Goal: Task Accomplishment & Management: Use online tool/utility

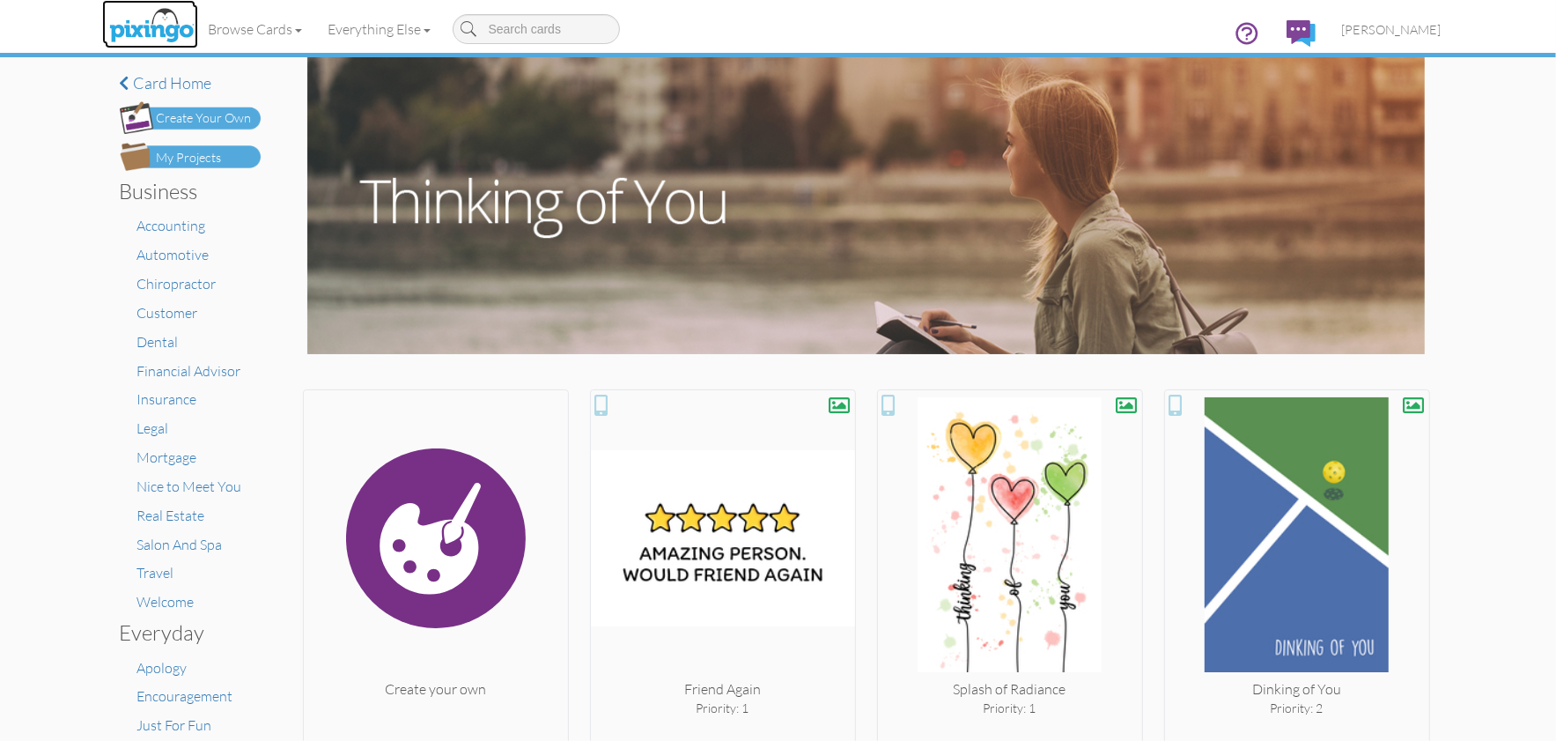
click at [159, 18] on img at bounding box center [151, 26] width 93 height 44
click at [153, 34] on img at bounding box center [151, 26] width 93 height 44
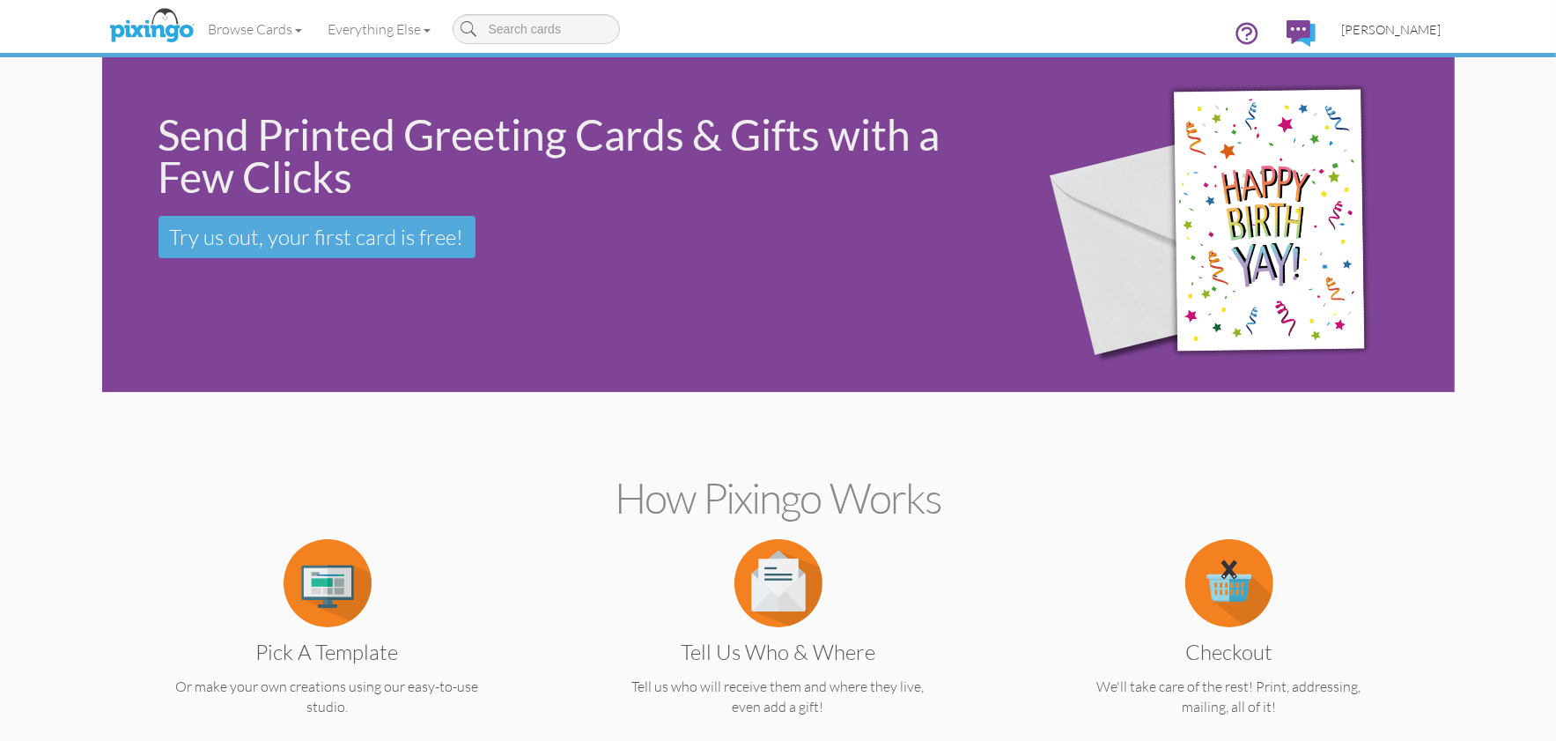
click at [1414, 26] on span "[PERSON_NAME]" at bounding box center [1392, 29] width 100 height 15
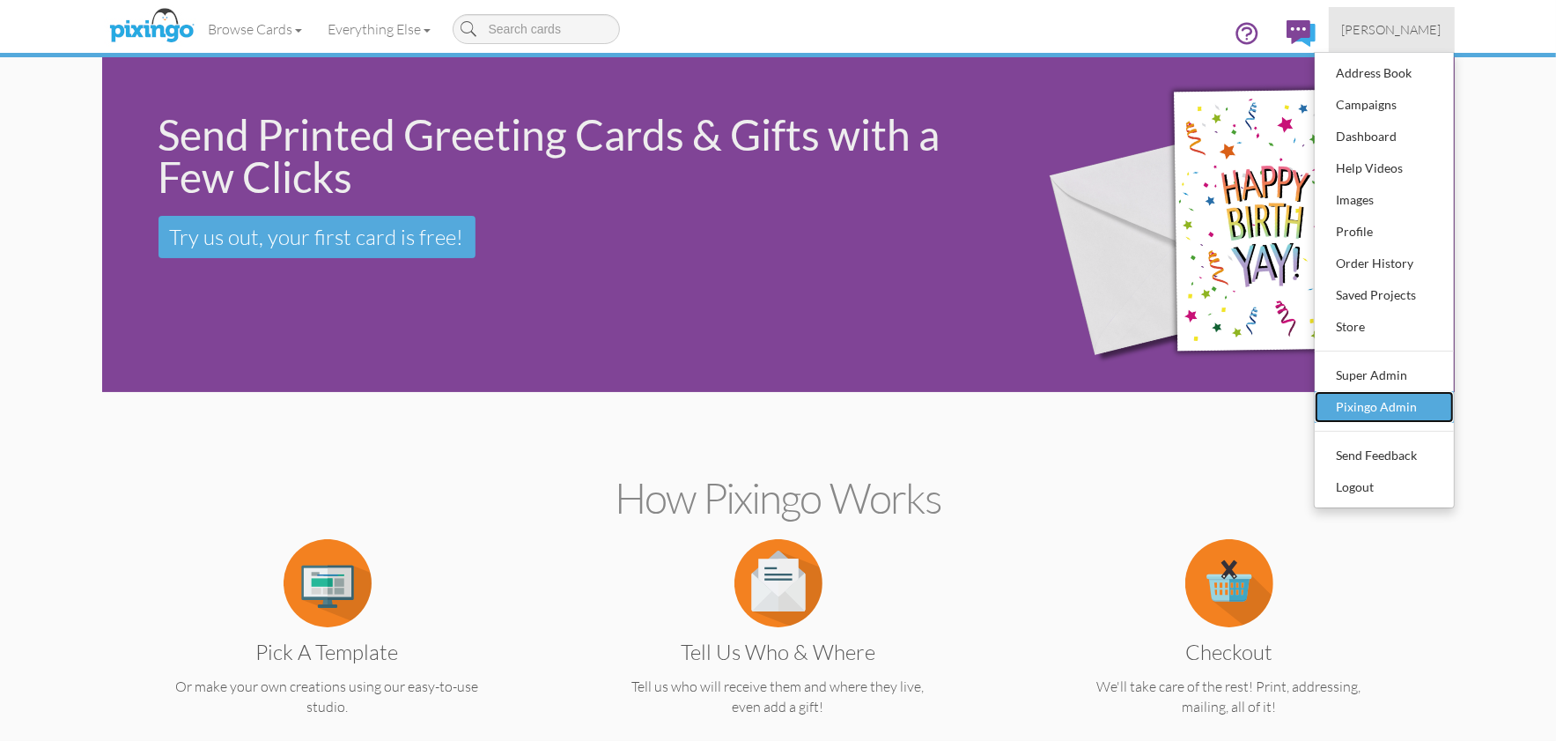
click at [1395, 404] on div "Pixingo Admin" at bounding box center [1385, 407] width 104 height 26
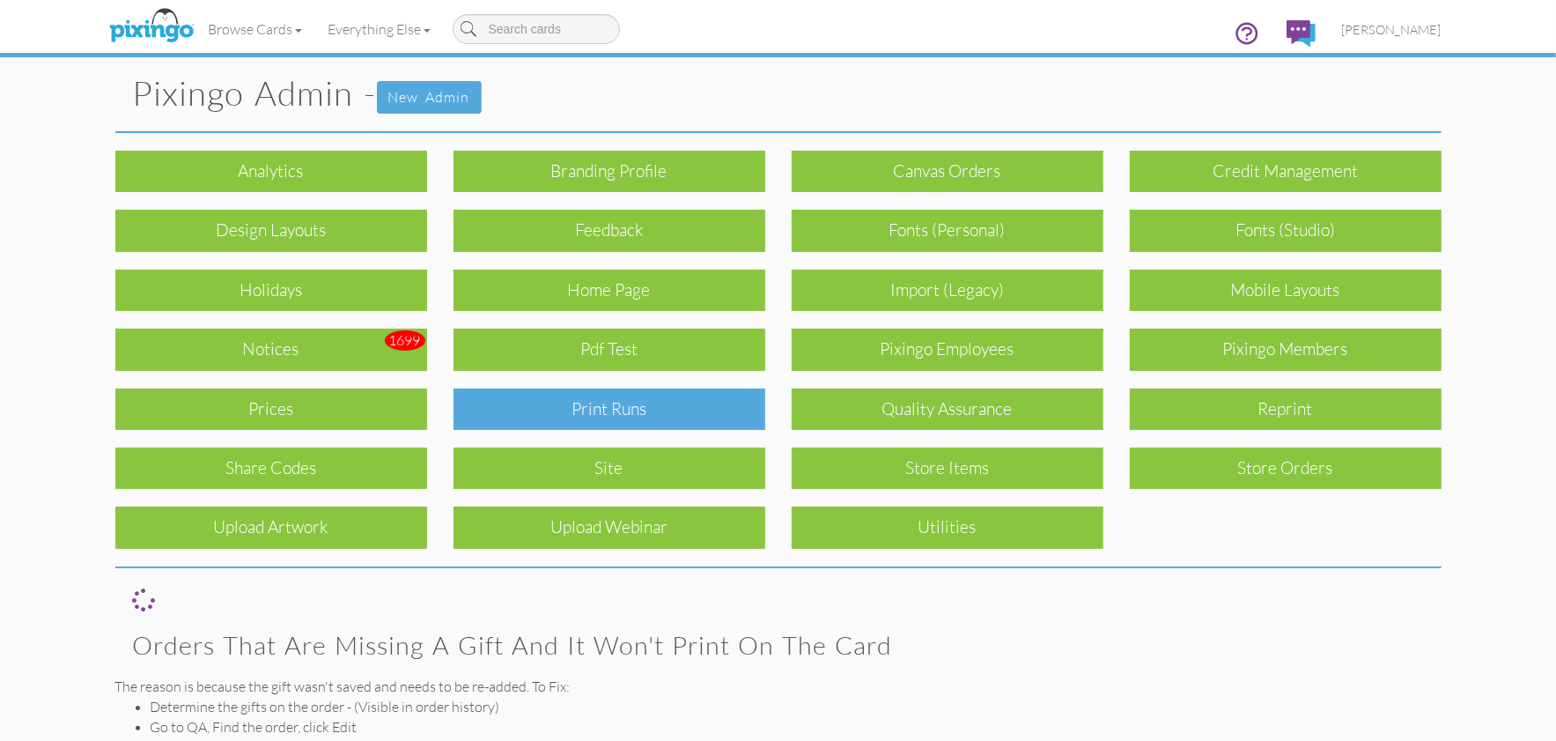
click at [624, 419] on div "Print Runs" at bounding box center [610, 408] width 312 height 41
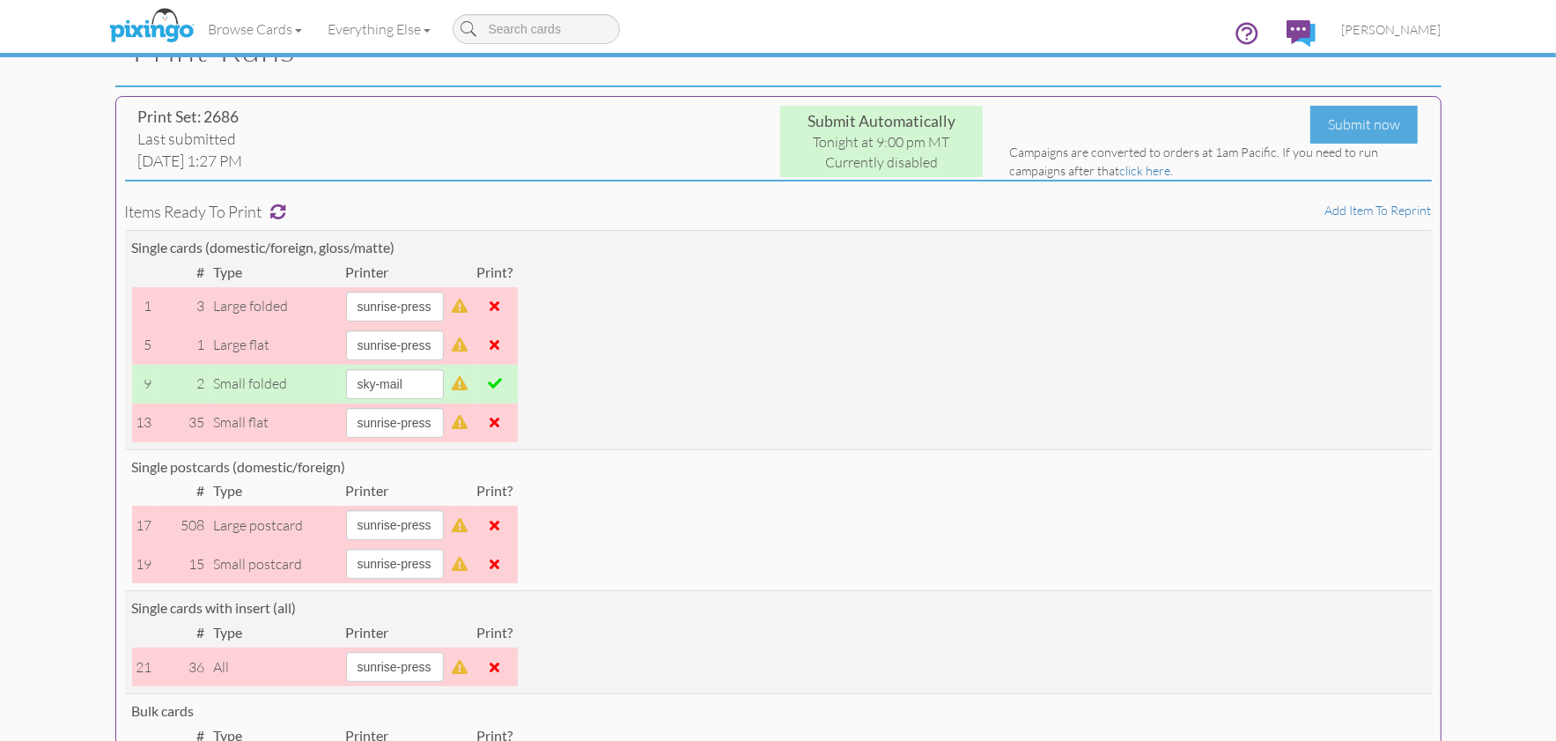
scroll to position [133, 0]
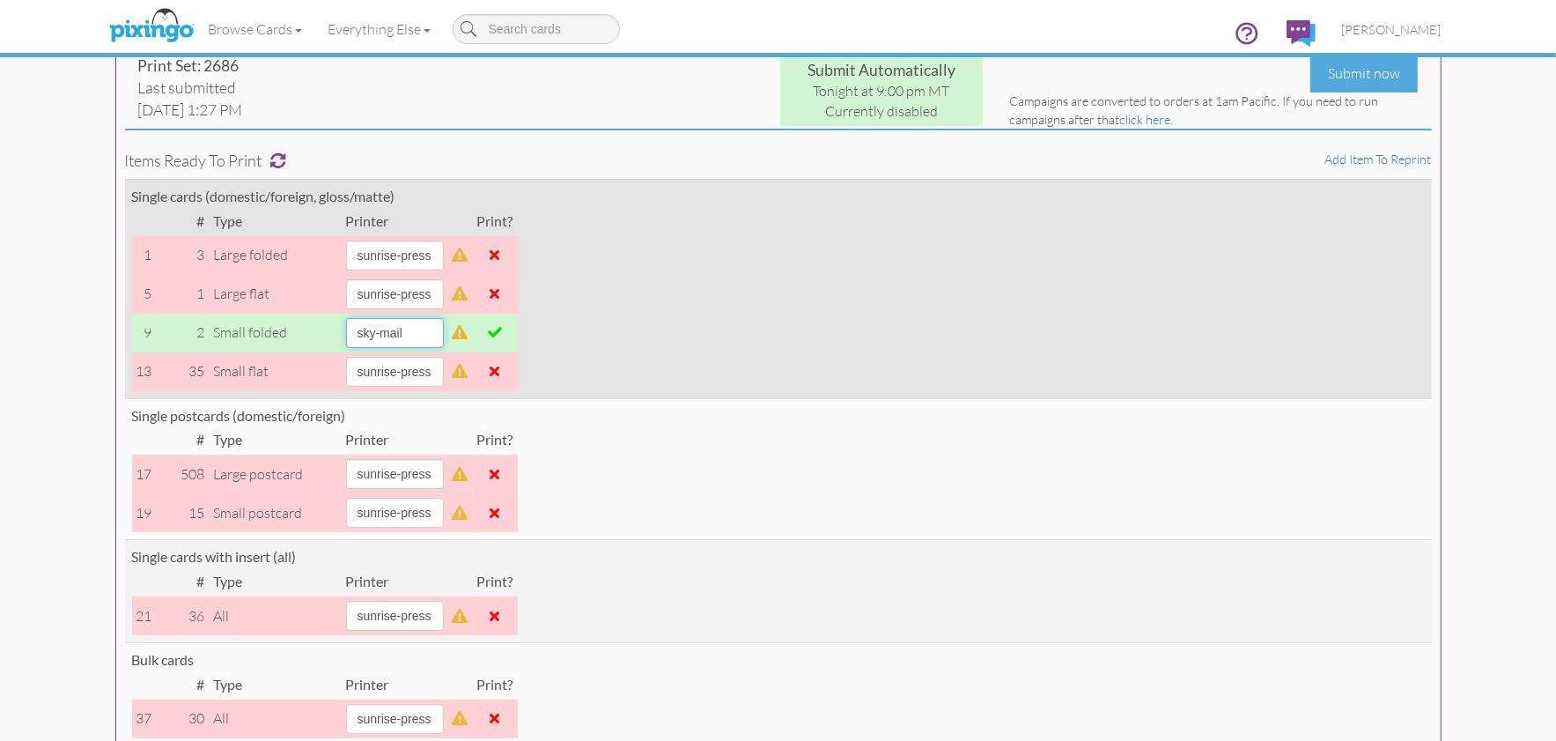
click at [444, 329] on select "[PERSON_NAME] sky-mail sunrise-press" at bounding box center [395, 333] width 98 height 30
select select "string:sunrise-press"
click at [346, 318] on select "[PERSON_NAME] sky-mail sunrise-press" at bounding box center [395, 333] width 98 height 30
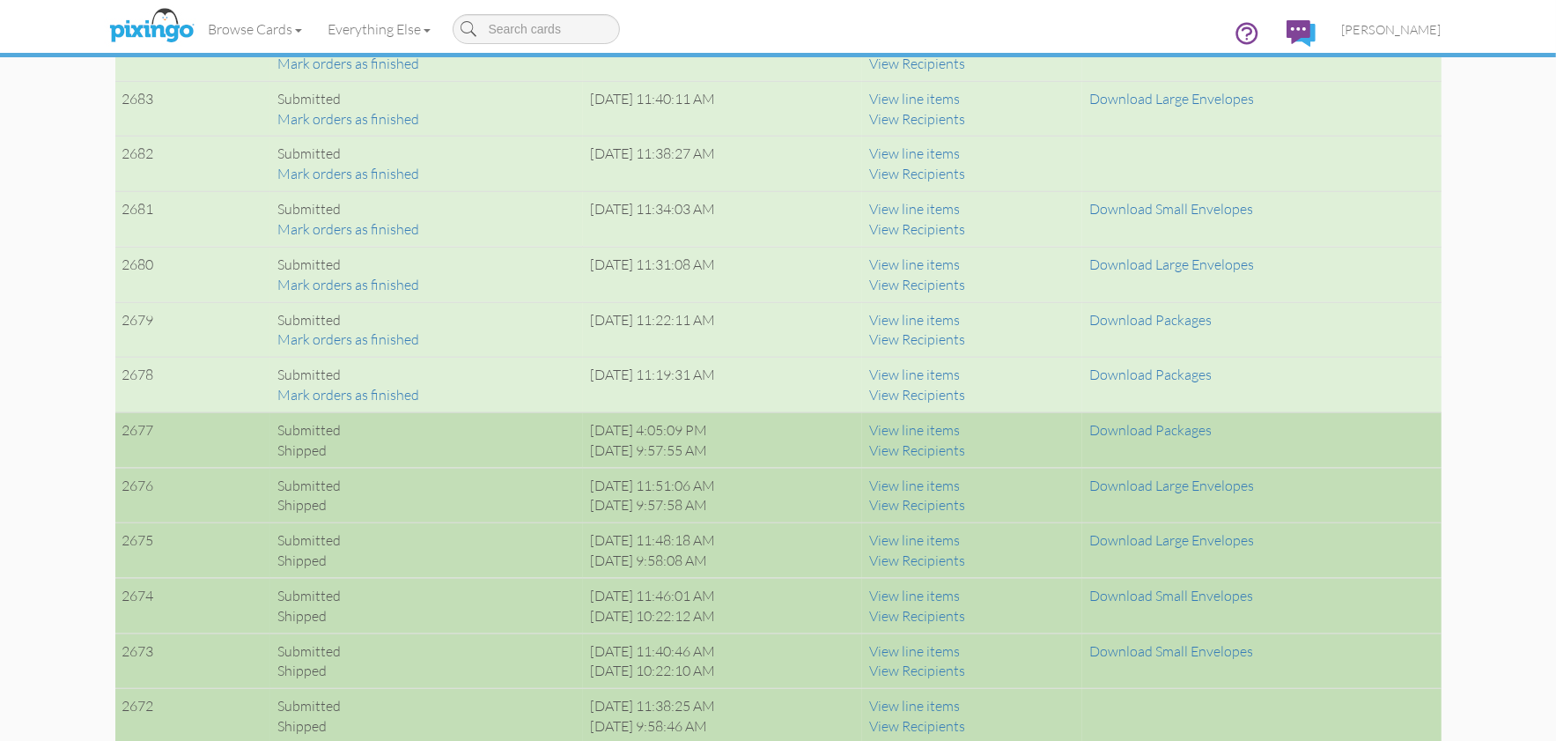
scroll to position [1418, 0]
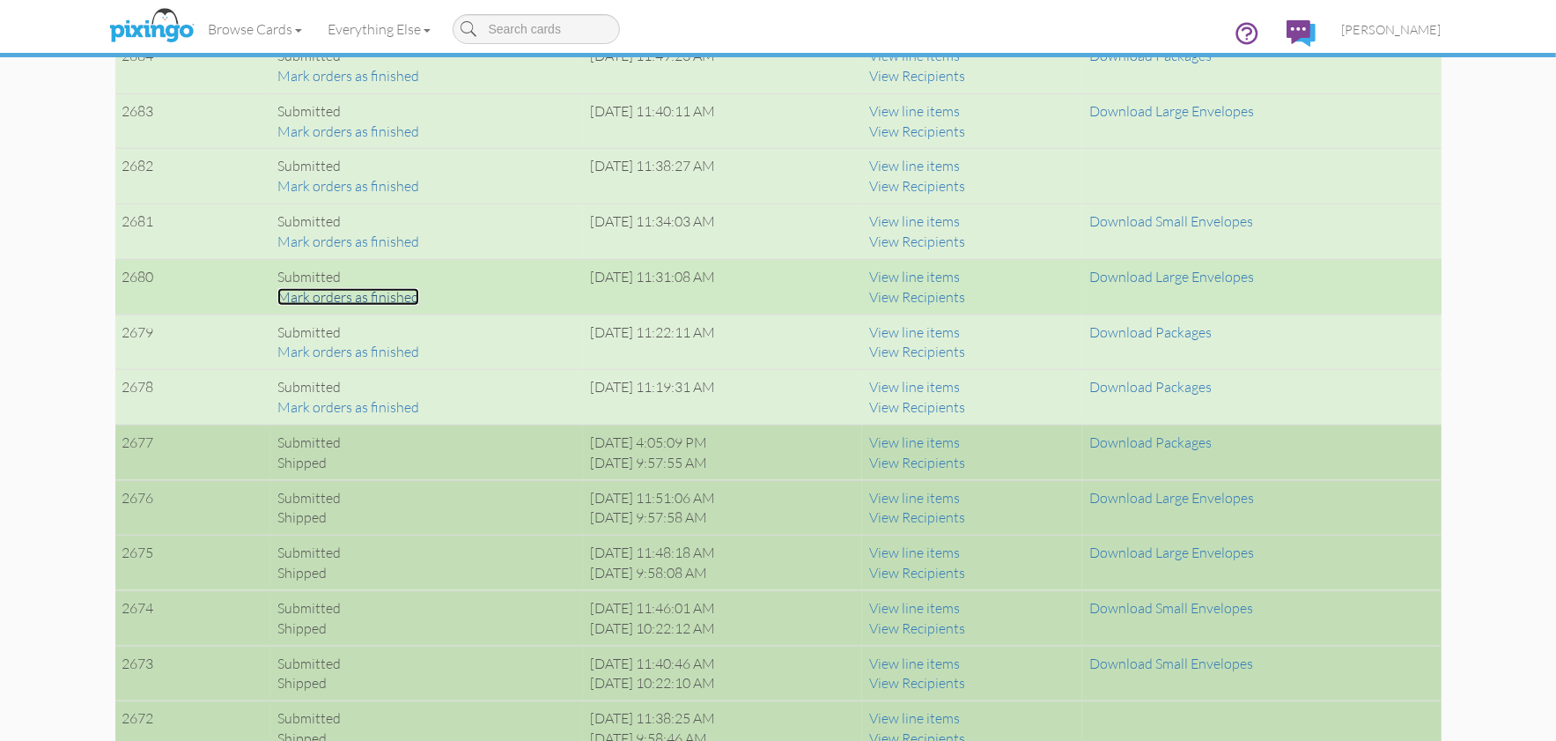
click at [388, 297] on link "Mark orders as finished" at bounding box center [348, 297] width 142 height 18
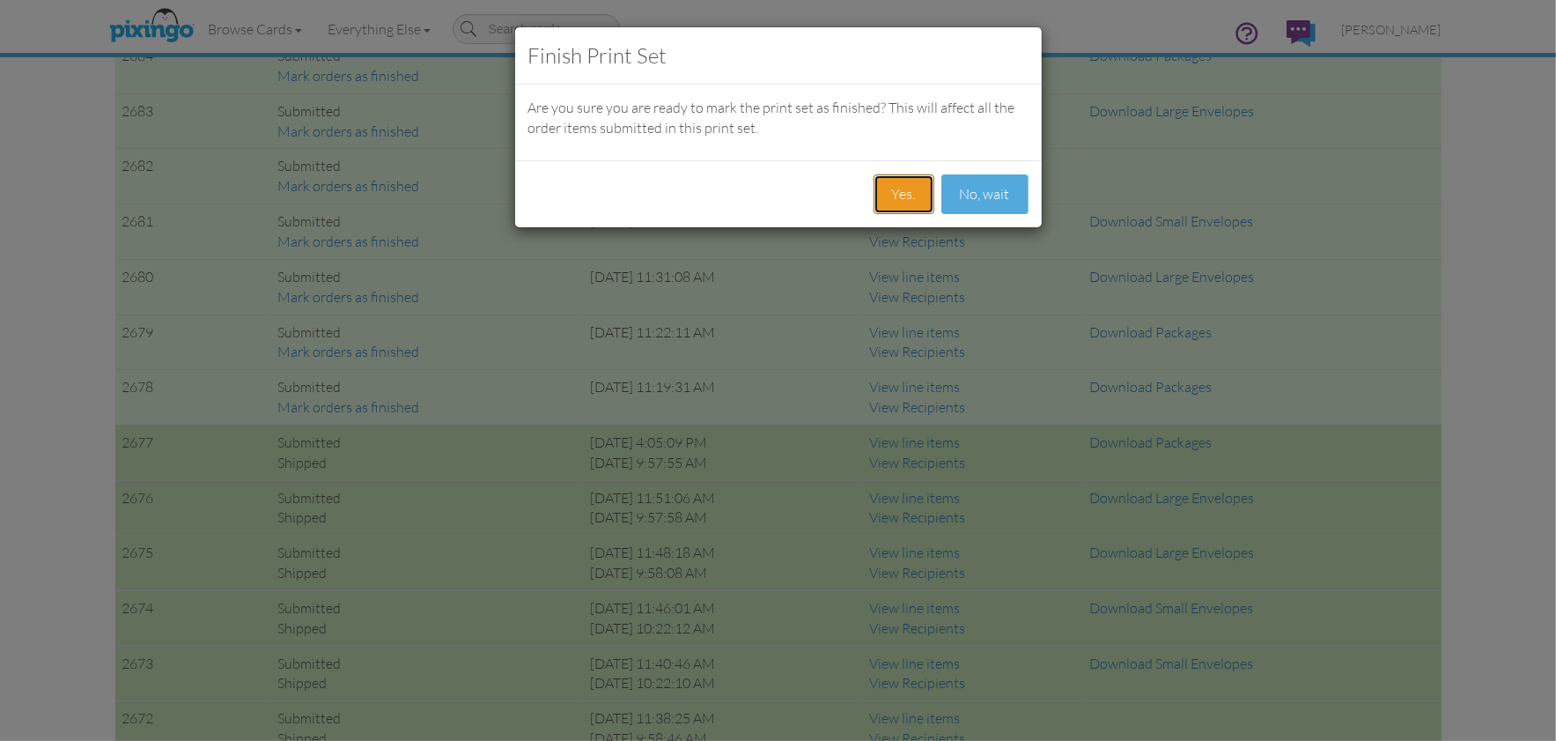
drag, startPoint x: 906, startPoint y: 196, endPoint x: 918, endPoint y: 240, distance: 44.6
click at [907, 197] on button "Yes." at bounding box center [904, 194] width 61 height 40
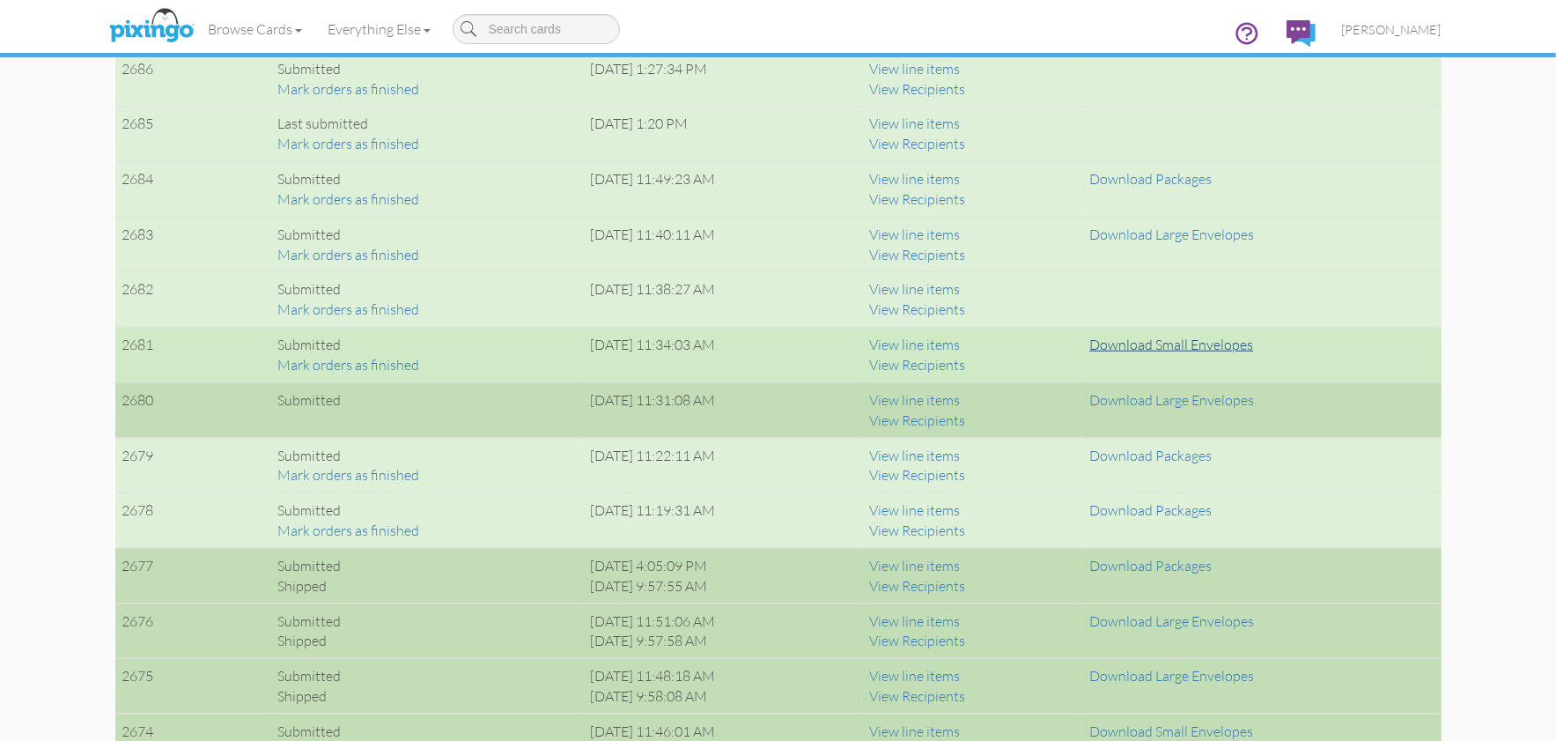
scroll to position [1290, 0]
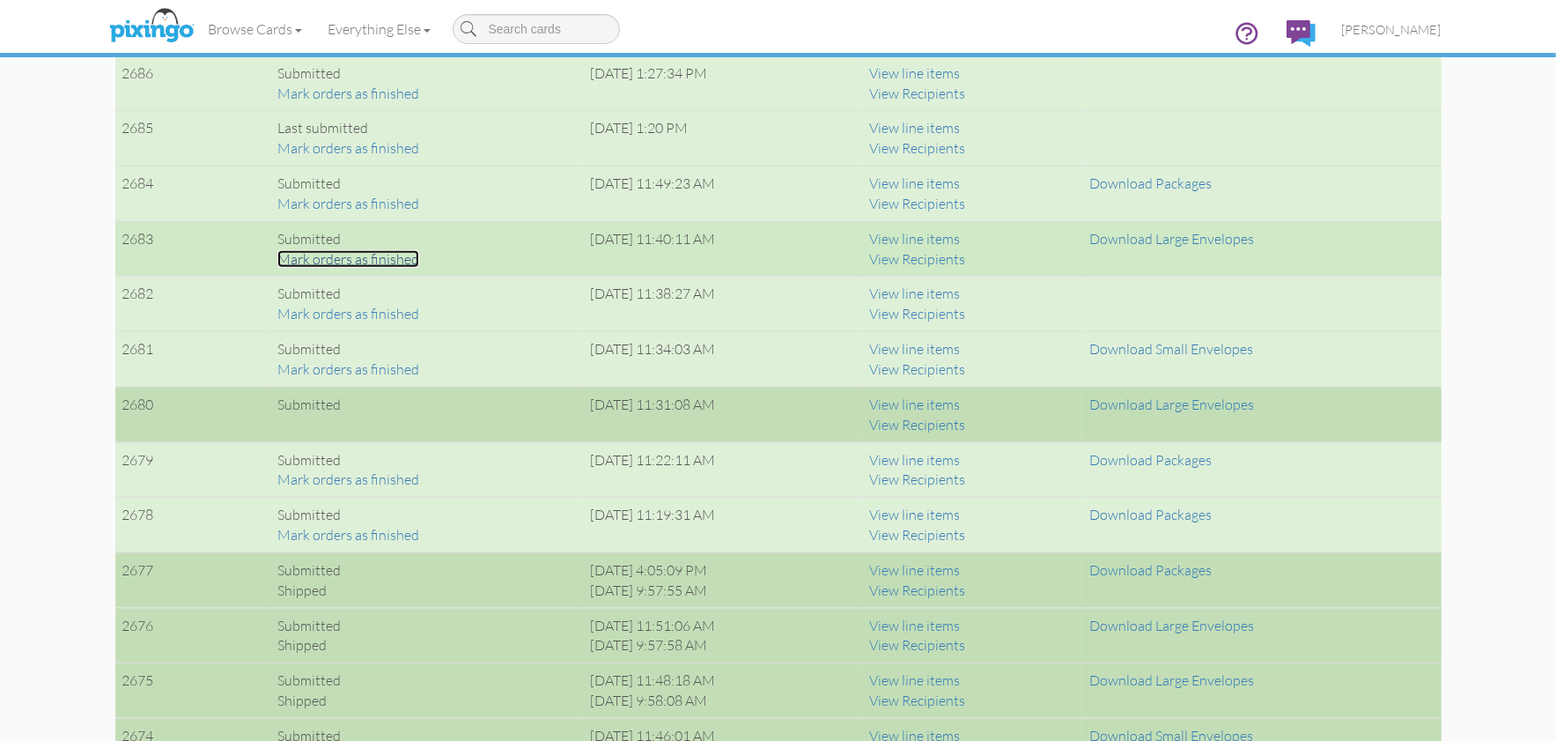
click at [339, 256] on link "Mark orders as finished" at bounding box center [348, 259] width 142 height 18
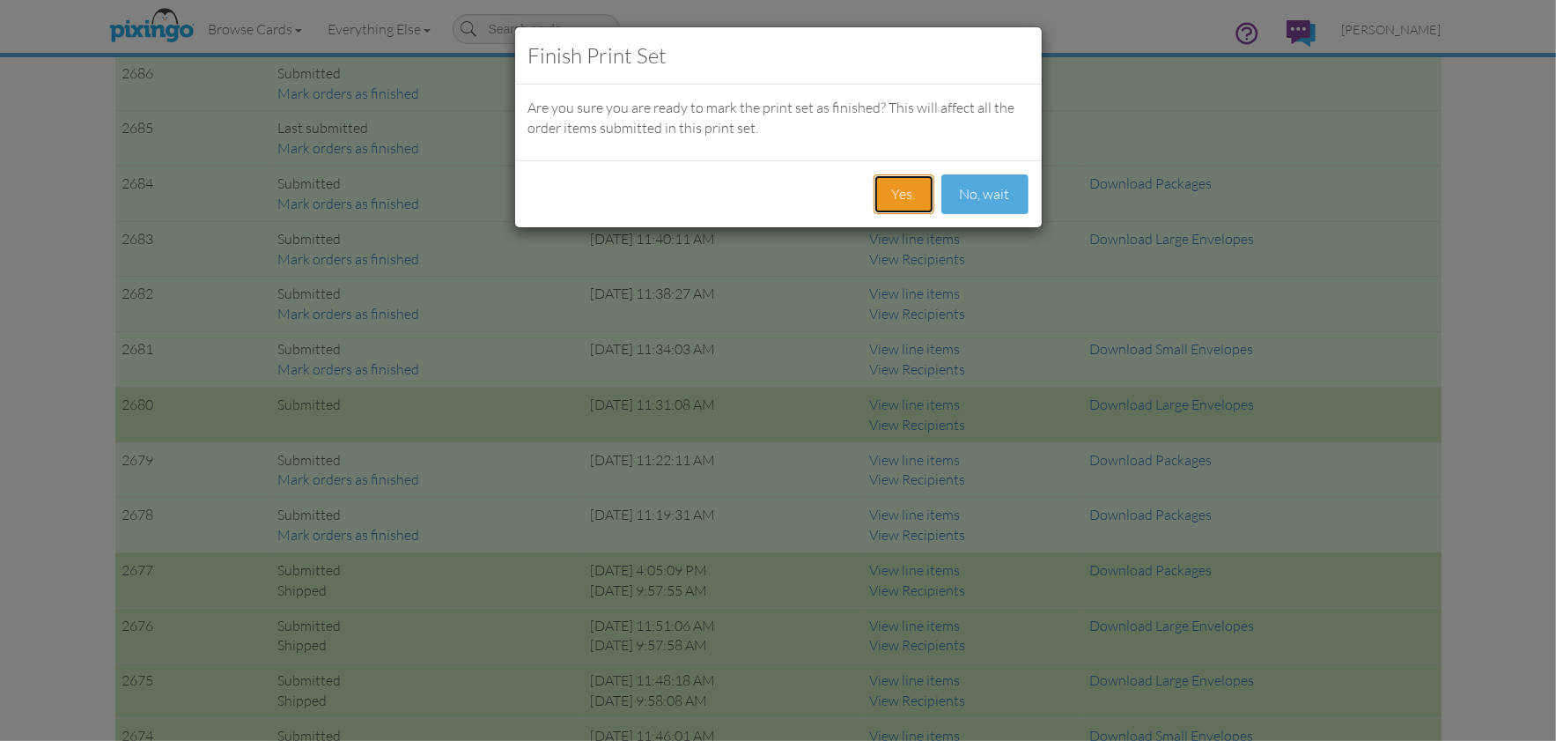
click at [894, 182] on button "Yes." at bounding box center [904, 194] width 61 height 40
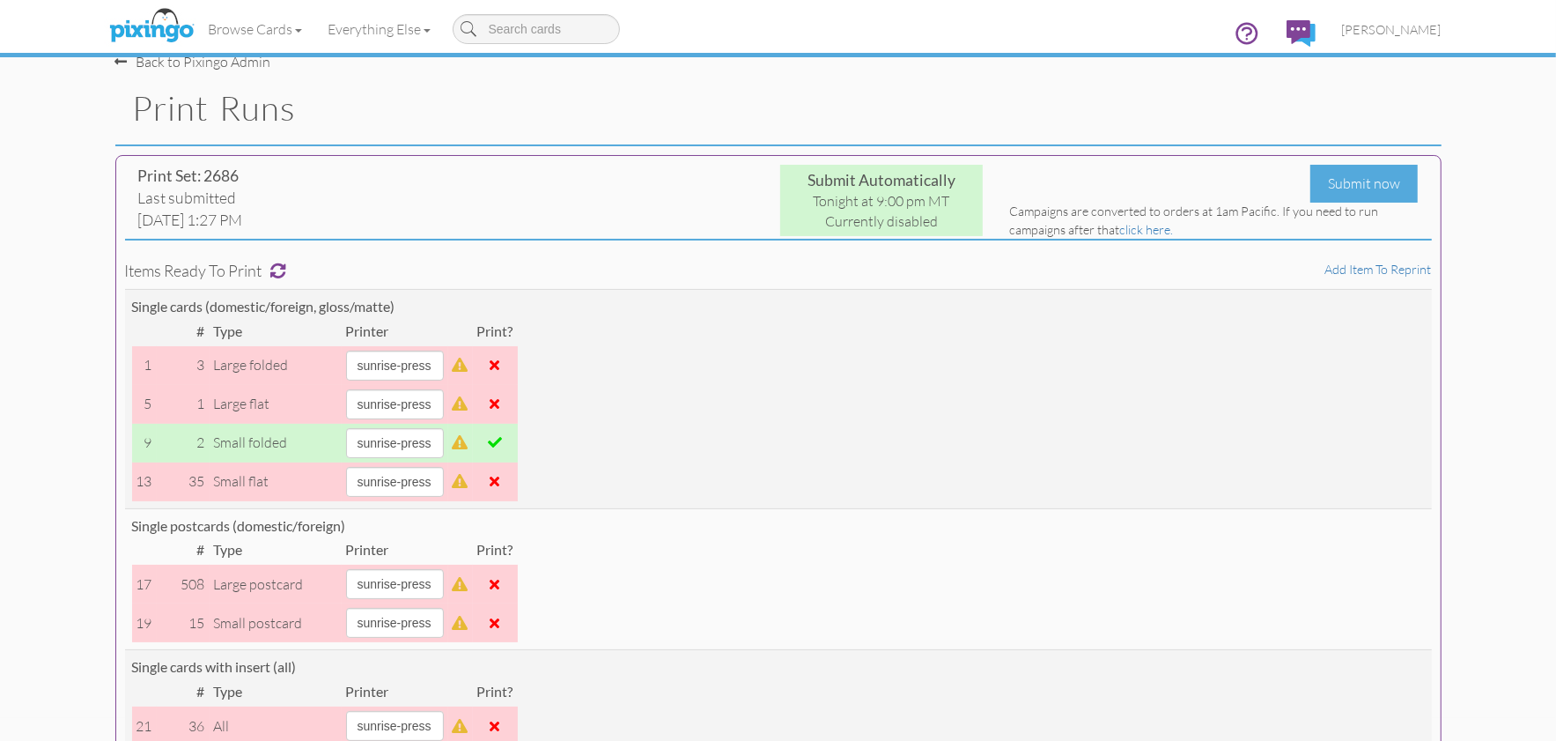
scroll to position [0, 0]
